Goal: Complete application form

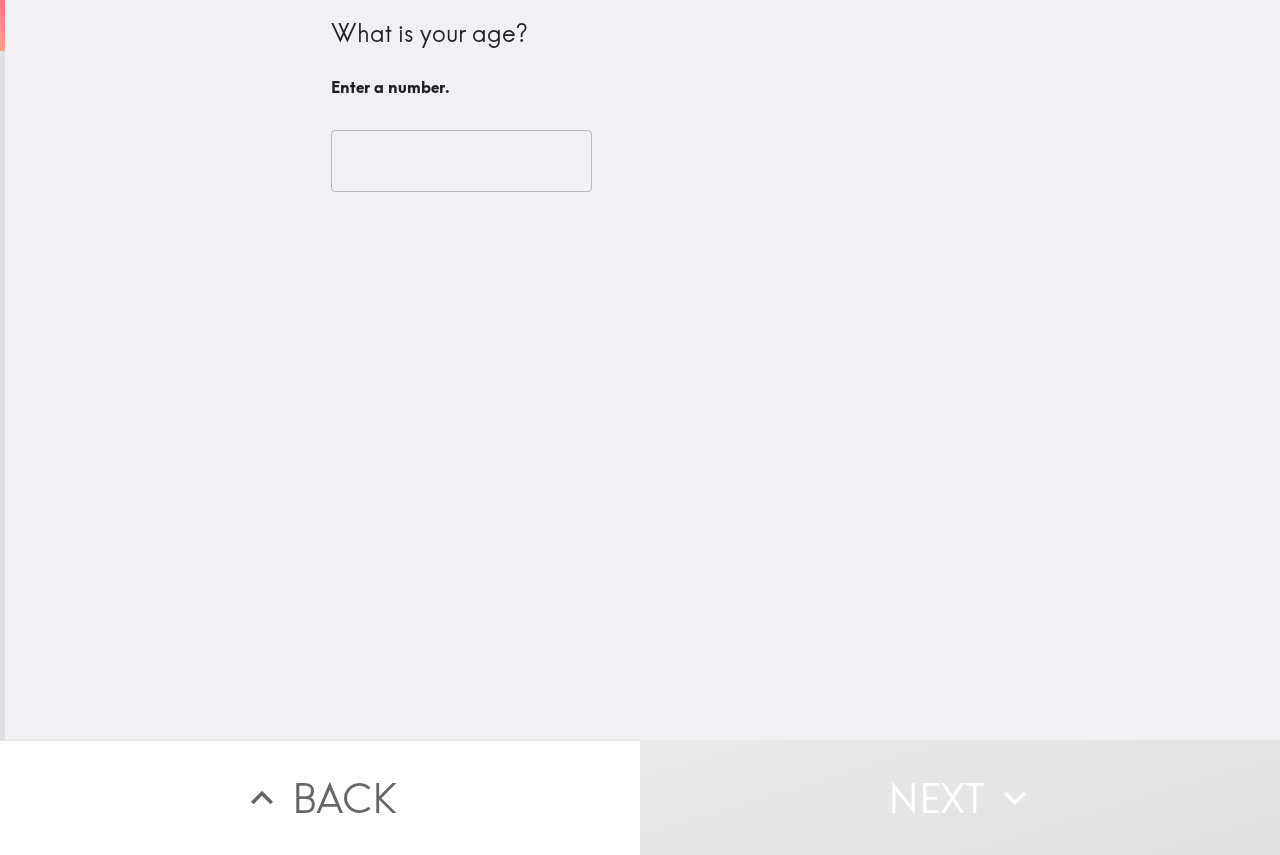
click at [503, 167] on input "number" at bounding box center [461, 161] width 261 height 62
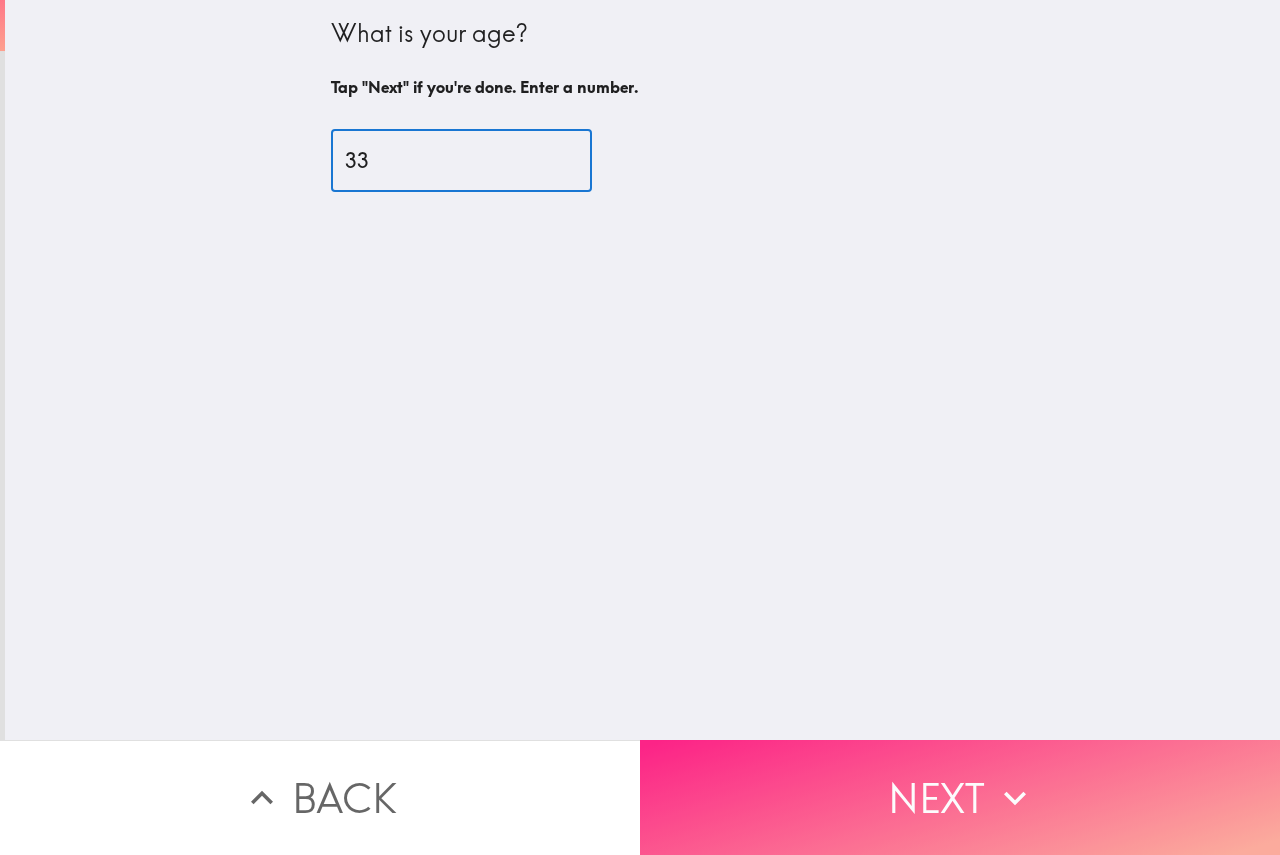
type input "33"
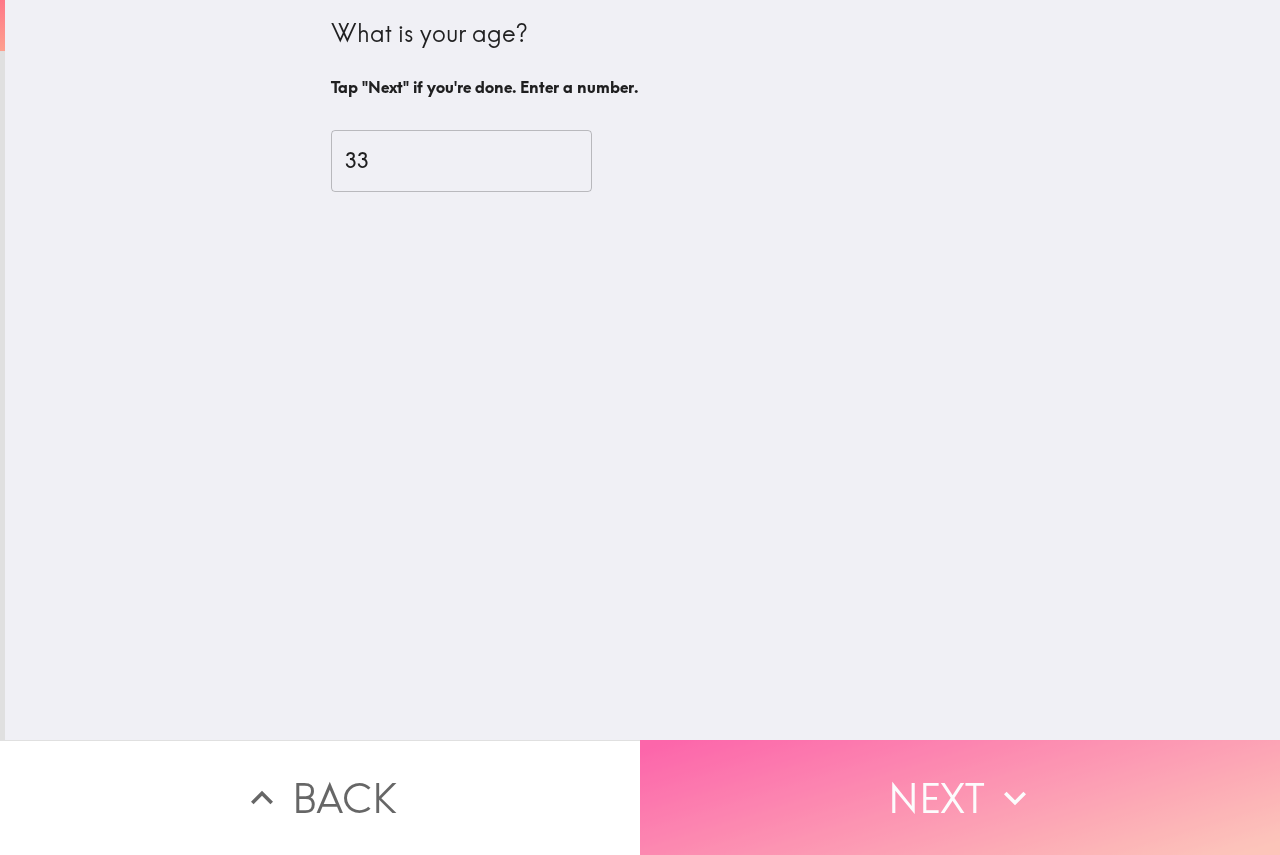
click at [820, 762] on button "Next" at bounding box center [960, 797] width 640 height 115
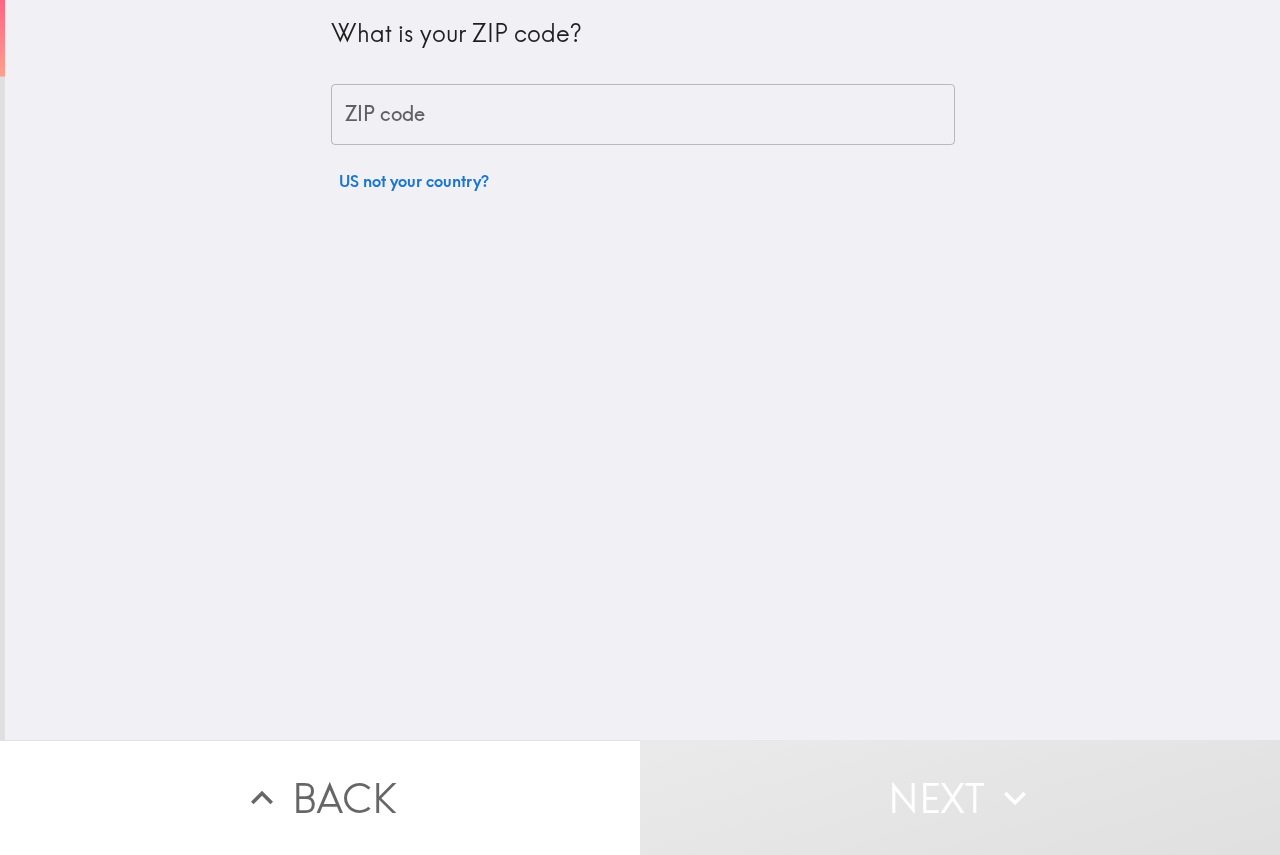
click at [488, 126] on input "ZIP code" at bounding box center [643, 115] width 624 height 62
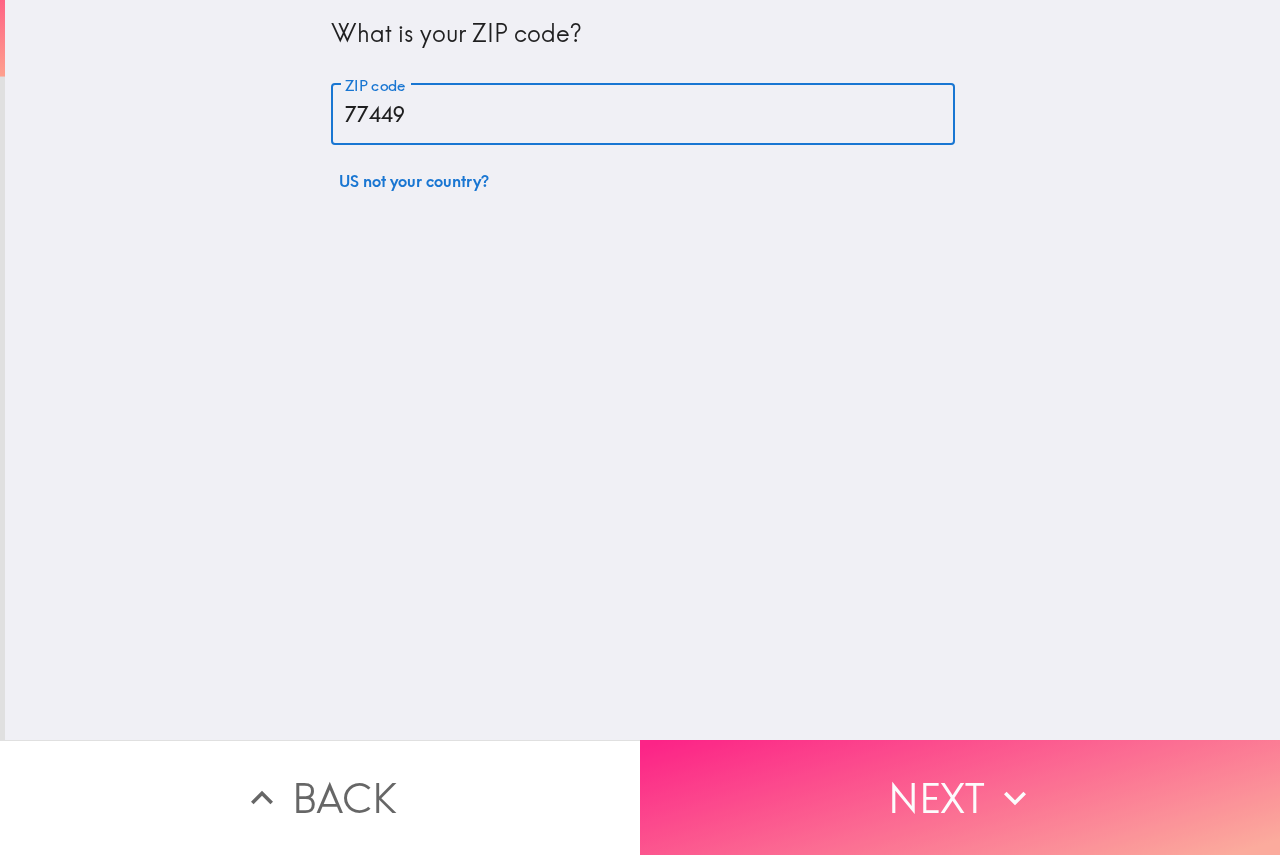
type input "77449"
click at [957, 769] on button "Next" at bounding box center [960, 797] width 640 height 115
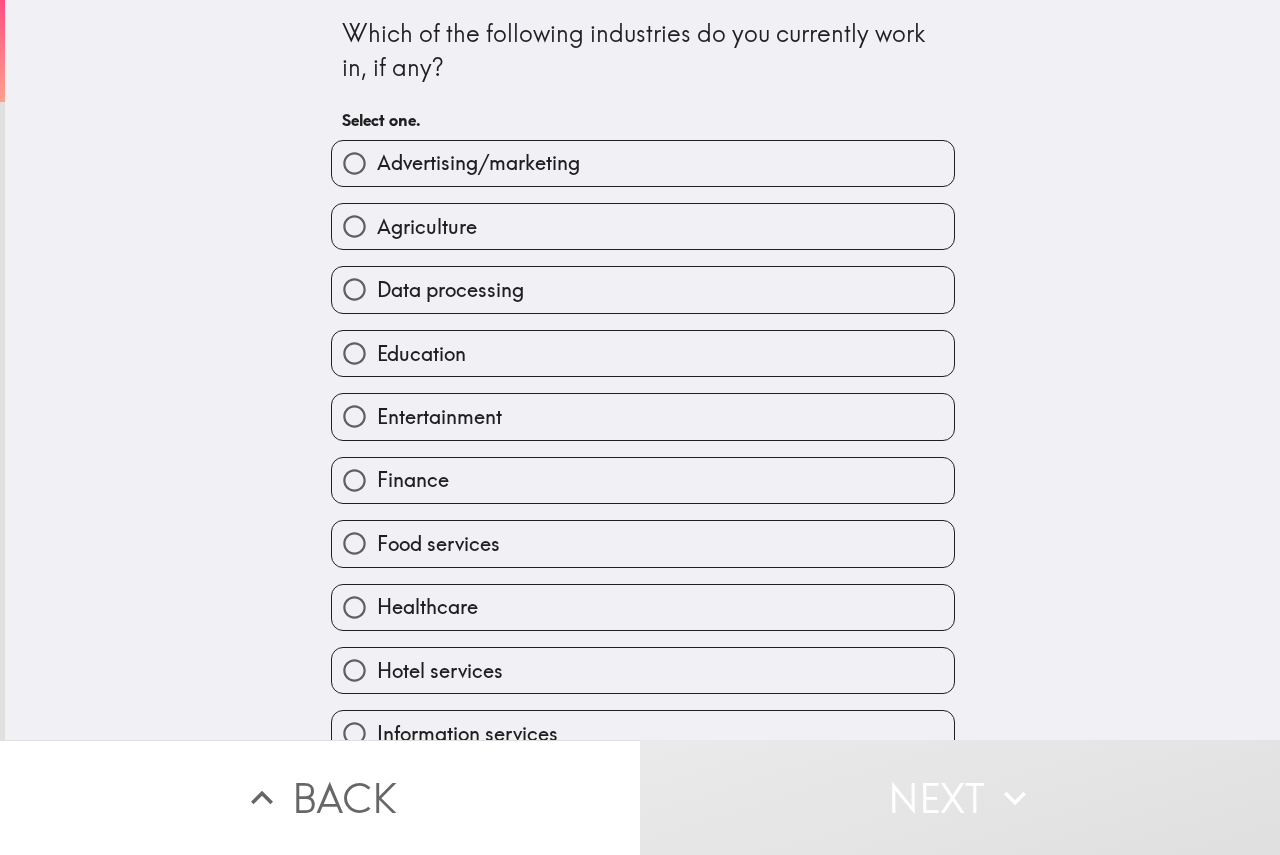
click at [459, 604] on span "Healthcare" at bounding box center [427, 607] width 101 height 28
click at [377, 604] on input "Healthcare" at bounding box center [354, 607] width 45 height 45
radio input "true"
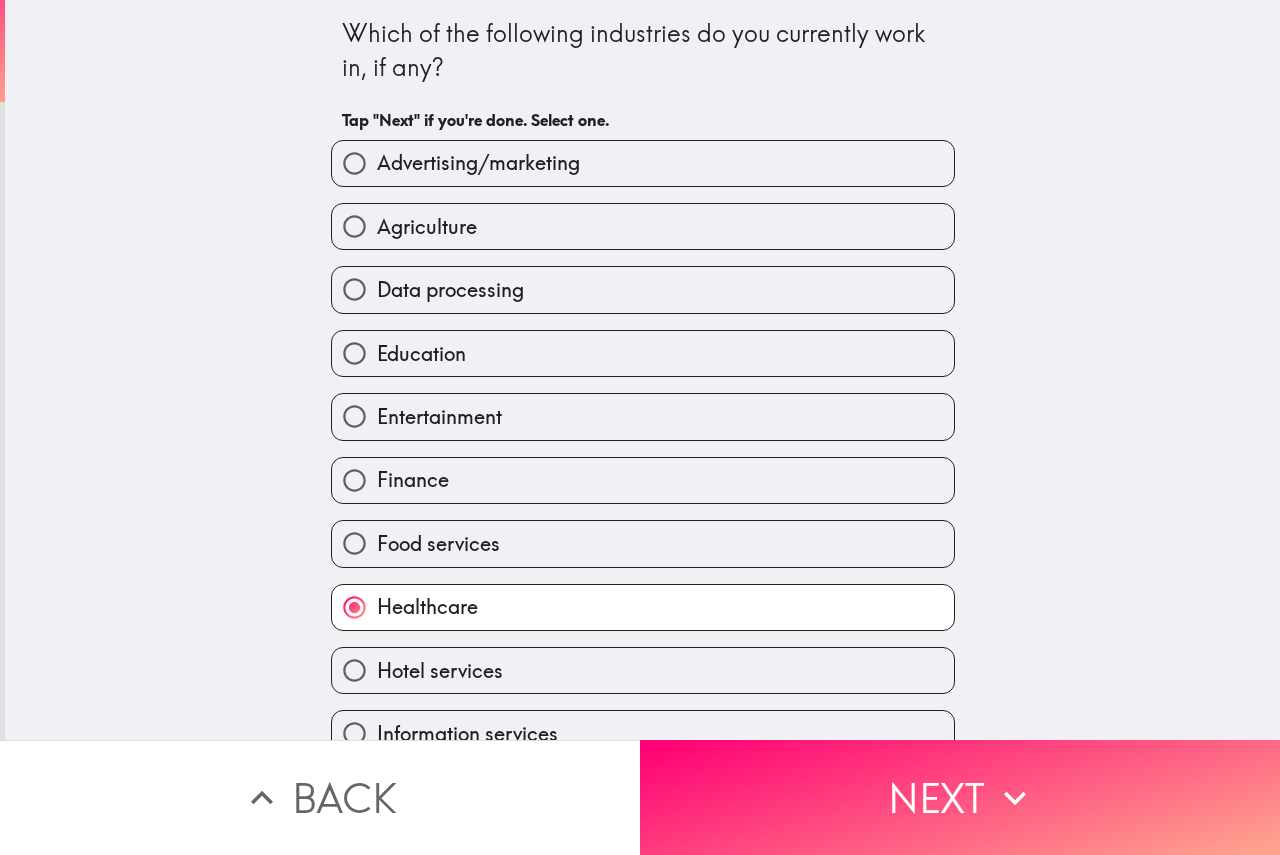
click at [754, 778] on button "Next" at bounding box center [960, 797] width 640 height 115
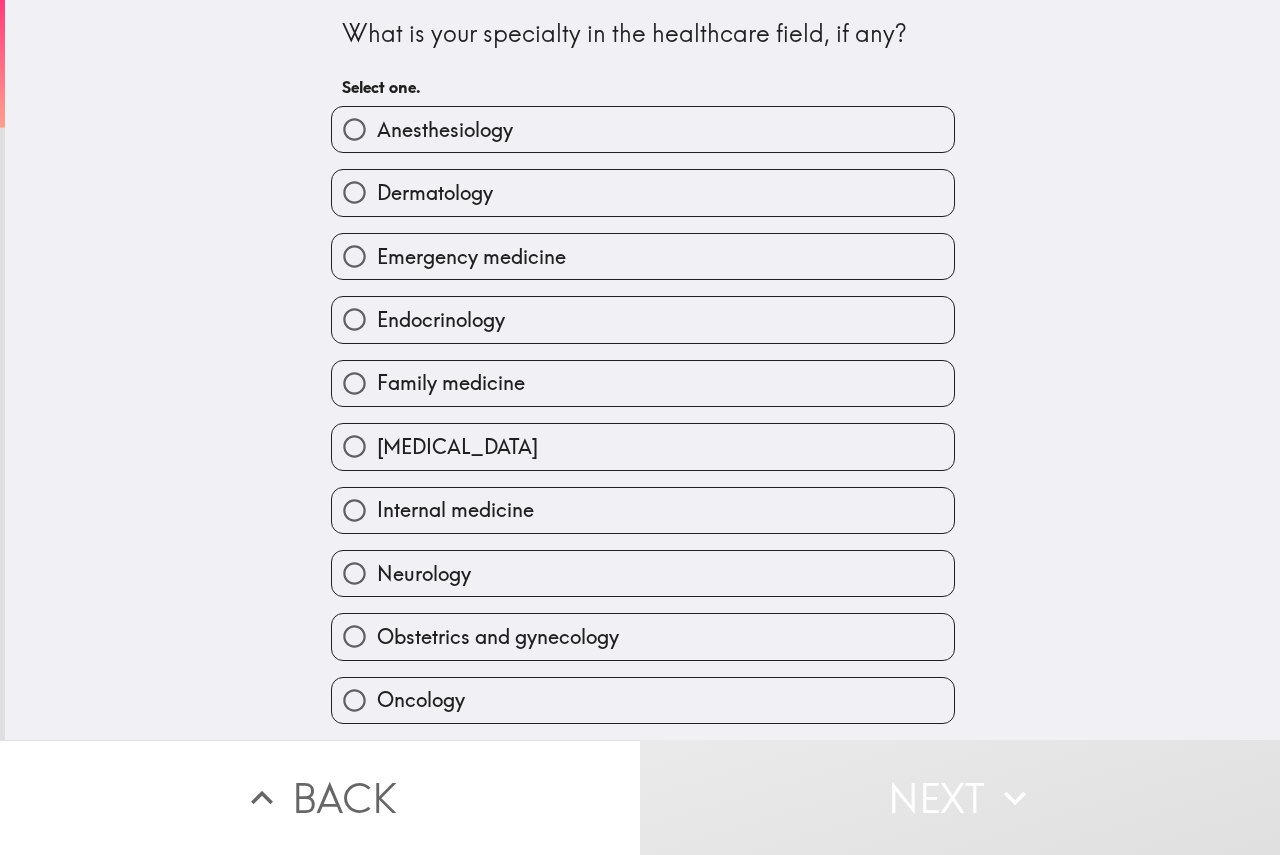
click at [496, 379] on span "Family medicine" at bounding box center [451, 383] width 148 height 28
click at [377, 379] on input "Family medicine" at bounding box center [354, 383] width 45 height 45
radio input "true"
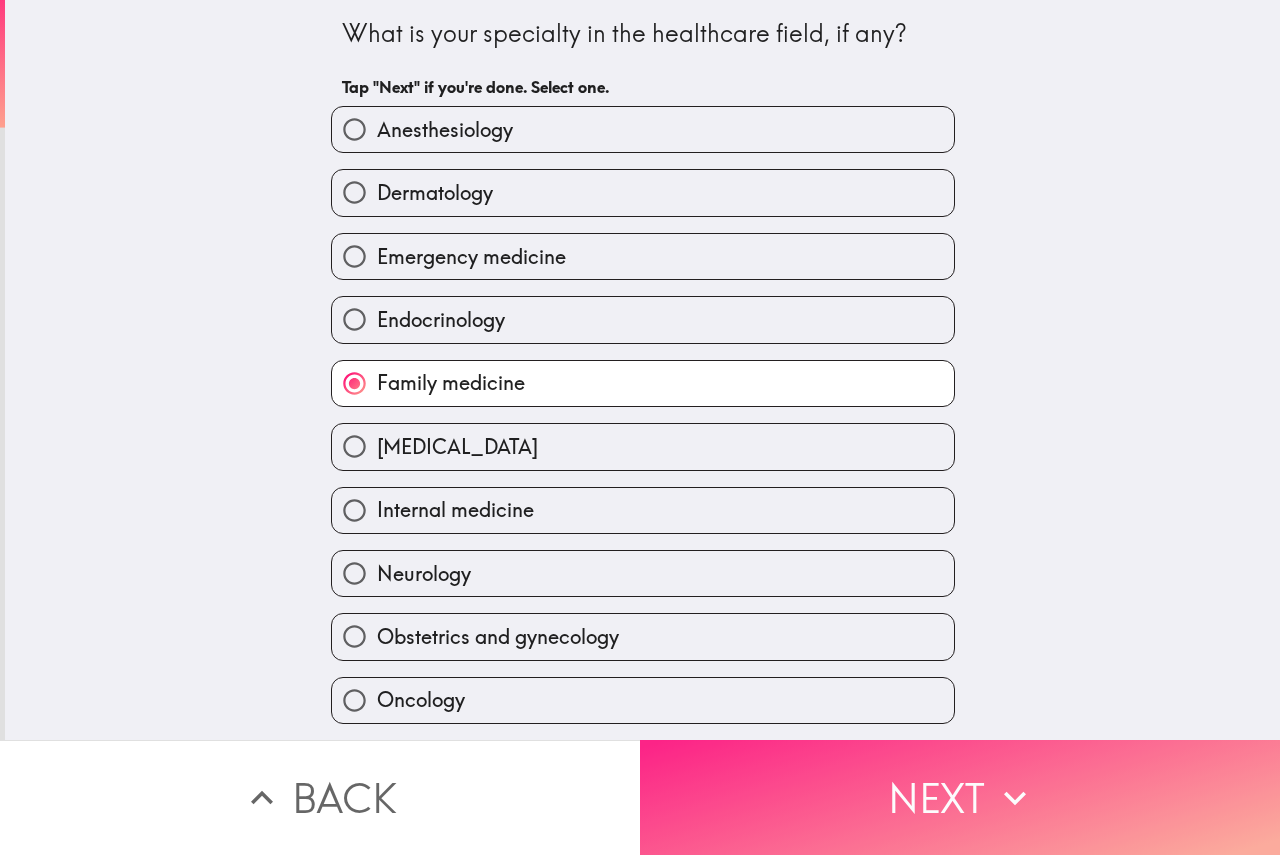
click at [798, 774] on button "Next" at bounding box center [960, 797] width 640 height 115
